Goal: Navigation & Orientation: Find specific page/section

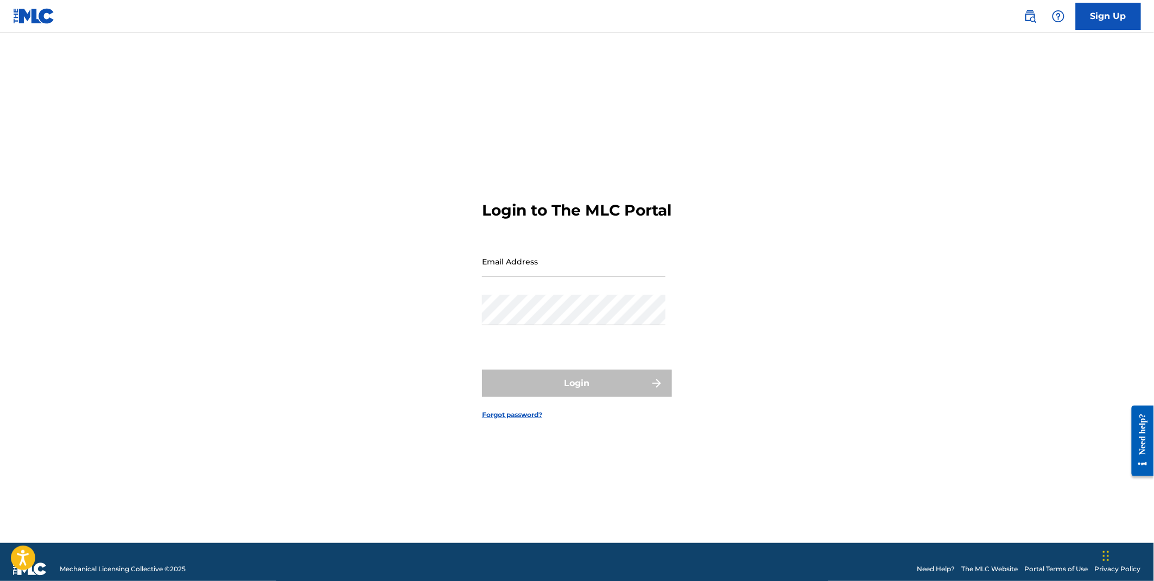
click at [509, 276] on input "Email Address" at bounding box center [573, 261] width 183 height 31
type input "c"
type input "[EMAIL_ADDRESS][DOMAIN_NAME]"
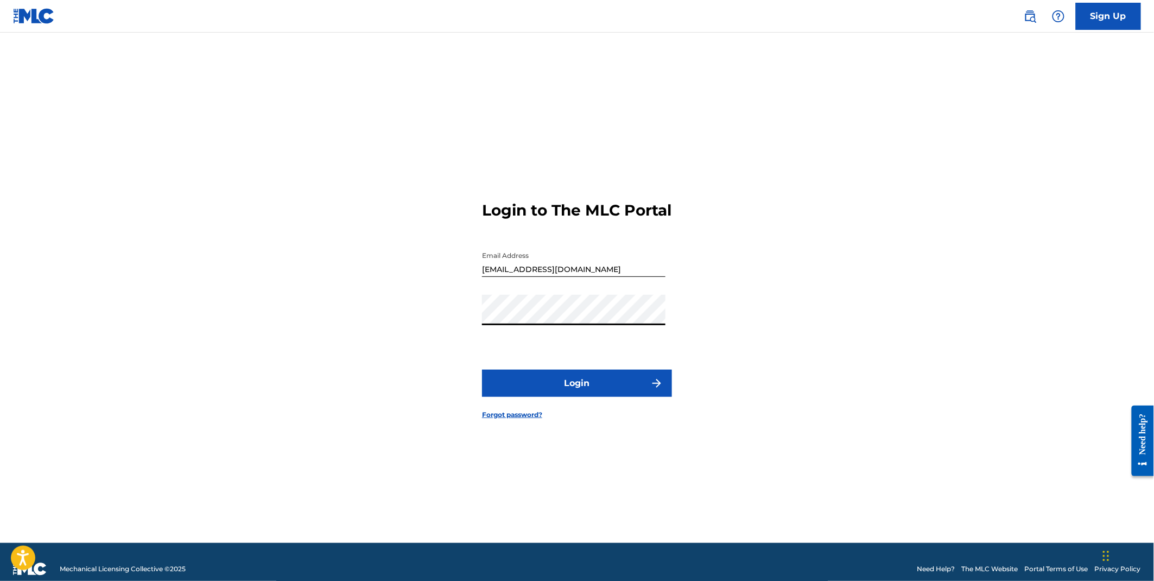
click at [482, 370] on button "Login" at bounding box center [577, 383] width 190 height 27
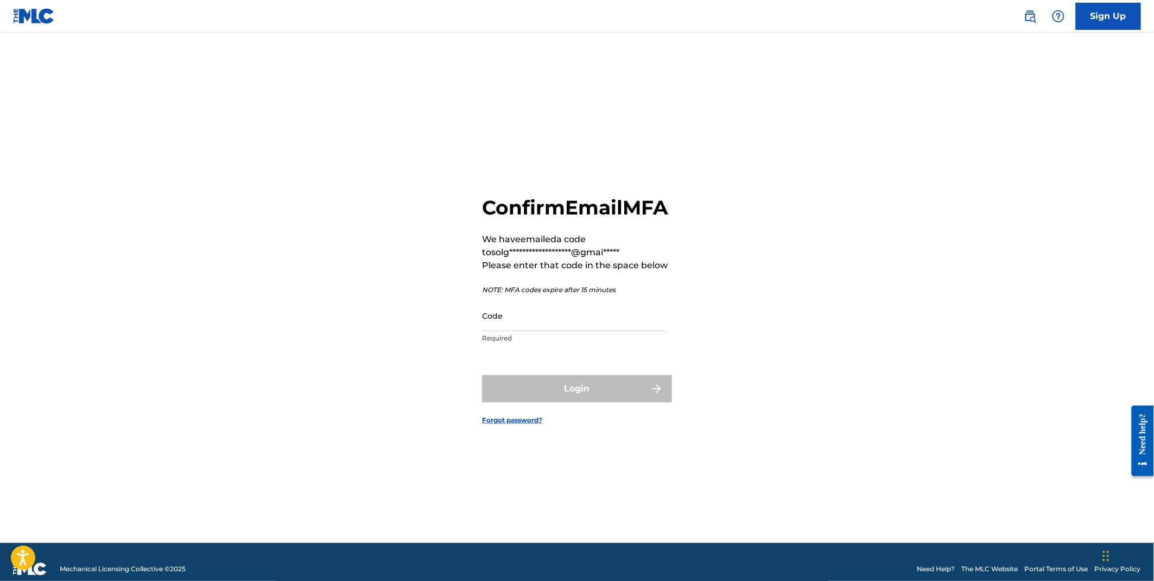
click at [511, 331] on input "Code" at bounding box center [573, 315] width 183 height 31
paste input "165088"
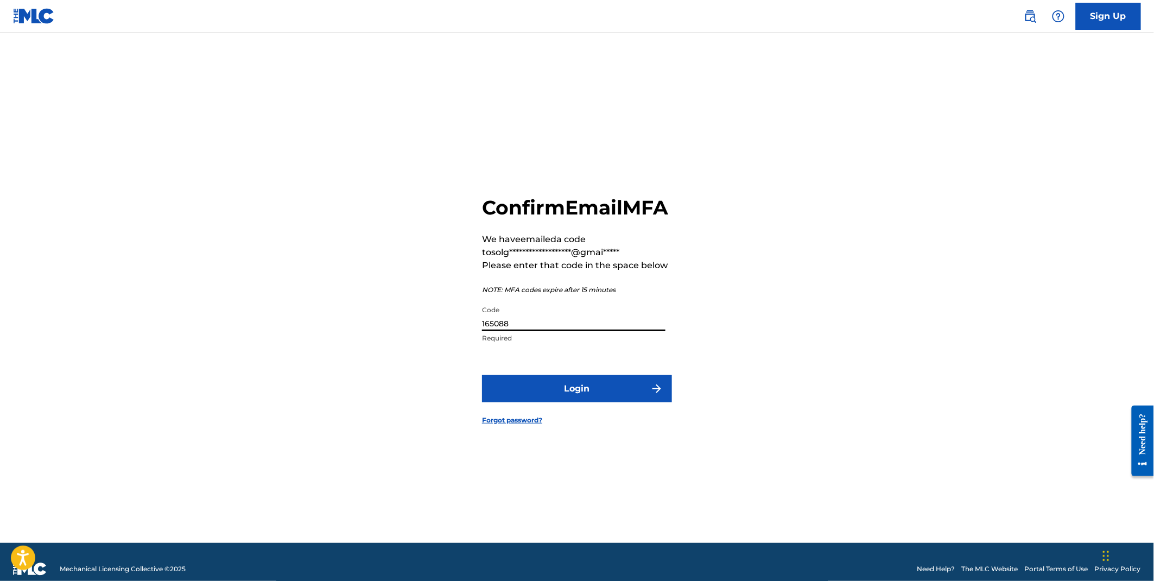
type input "165088"
click at [590, 399] on button "Login" at bounding box center [577, 388] width 190 height 27
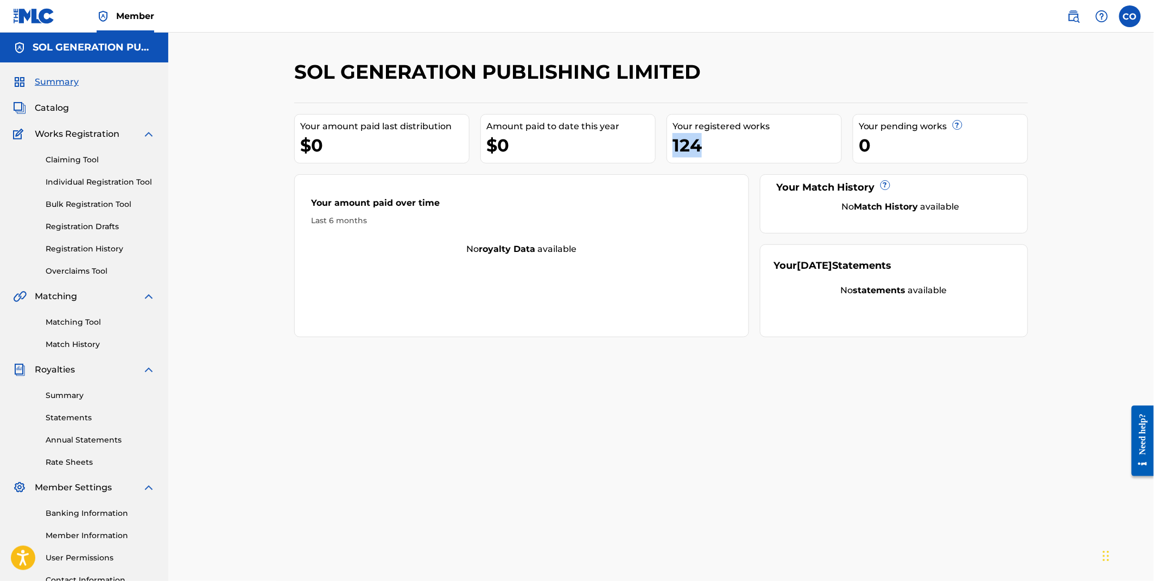
drag, startPoint x: 675, startPoint y: 145, endPoint x: 702, endPoint y: 148, distance: 27.3
click at [702, 148] on div "124" at bounding box center [757, 145] width 169 height 24
